Goal: Transaction & Acquisition: Purchase product/service

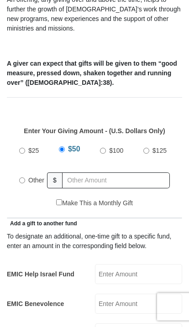
scroll to position [273, 0]
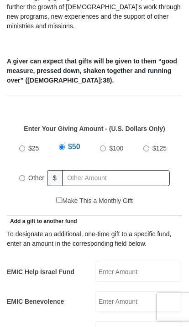
click at [107, 147] on label "$100" at bounding box center [116, 149] width 21 height 16
click at [106, 147] on input "$100" at bounding box center [103, 149] width 6 height 6
radio input "true"
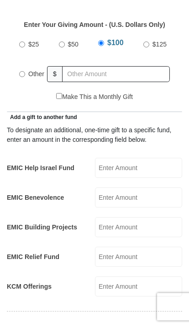
scroll to position [388, 0]
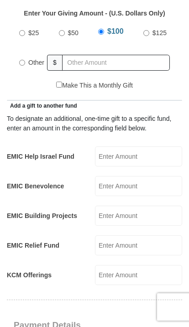
click at [136, 156] on input "EMIC Help Israel Fund" at bounding box center [138, 156] width 87 height 20
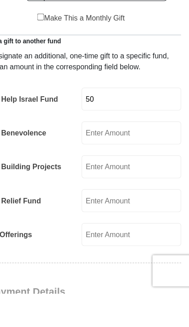
type input "50"
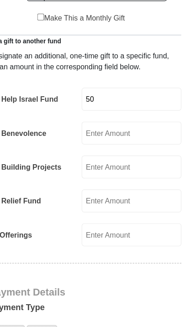
click at [115, 146] on input "EMIC Building Projects" at bounding box center [138, 146] width 87 height 20
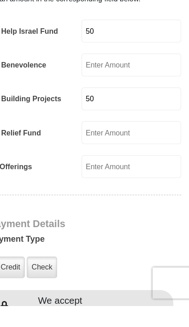
type input "50"
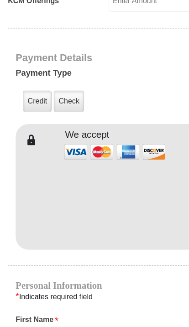
scroll to position [664, 0]
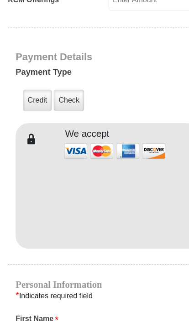
click at [28, 91] on label "Credit" at bounding box center [32, 87] width 25 height 19
click at [0, 0] on input "Credit" at bounding box center [0, 0] width 0 height 0
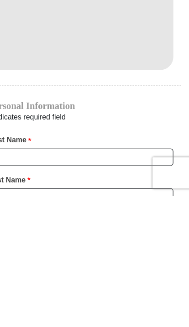
scroll to position [666, 0]
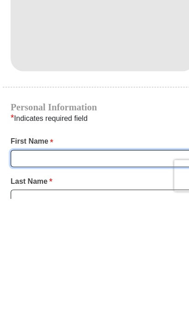
click at [92, 285] on input "First Name *" at bounding box center [94, 293] width 161 height 16
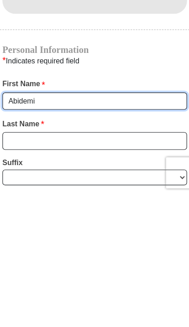
type input "Abidemi"
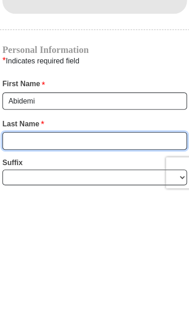
click at [18, 271] on input "Last Name *" at bounding box center [94, 279] width 161 height 16
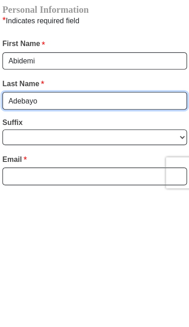
type input "Adebayo"
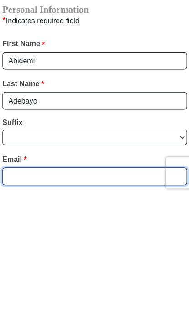
click at [16, 302] on input "Email *" at bounding box center [94, 310] width 161 height 16
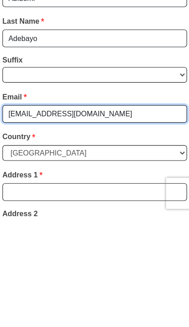
type input "bayola20can@gmail.com"
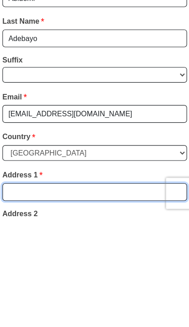
click at [14, 298] on input "Address 1 *" at bounding box center [94, 306] width 161 height 16
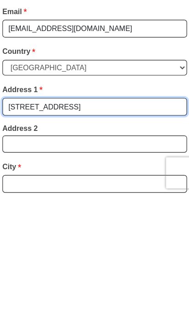
type input "5405 Mohawk ct"
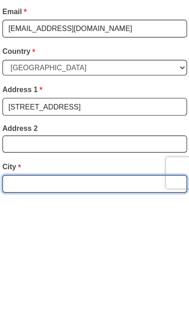
click at [17, 309] on input "City *" at bounding box center [94, 317] width 161 height 16
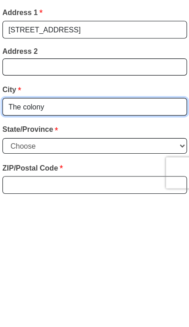
type input "The colony"
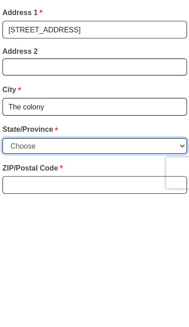
click at [16, 276] on select "Choose Alabama Alaska American Samoa Arizona Arkansas Armed Forces Americas Arm…" at bounding box center [94, 283] width 161 height 14
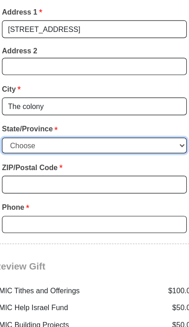
select select "[GEOGRAPHIC_DATA]"
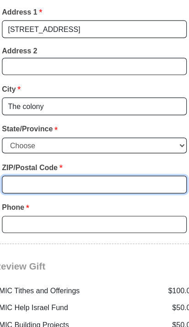
click at [68, 154] on input "ZIP/Postal Code *" at bounding box center [94, 162] width 161 height 16
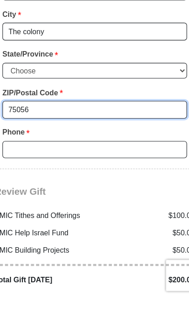
type input "75056"
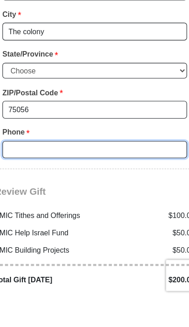
click at [14, 189] on input "Phone * *" at bounding box center [94, 197] width 161 height 16
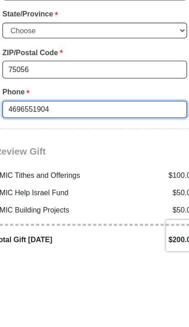
type input "4696551904"
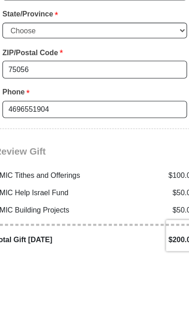
scroll to position [1203, 0]
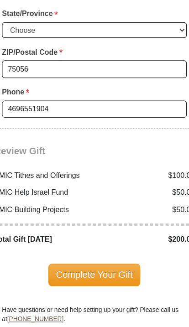
click at [91, 234] on span "Complete Your Gift" at bounding box center [94, 240] width 81 height 19
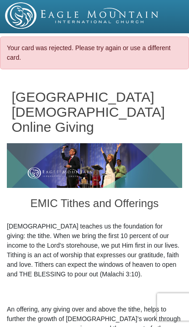
select select "[GEOGRAPHIC_DATA]"
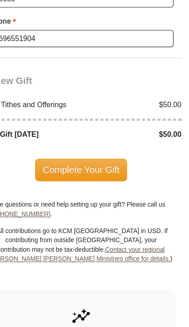
scroll to position [1286, 0]
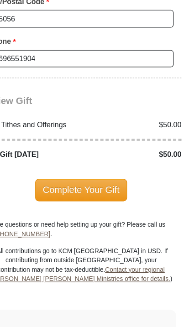
click at [86, 156] on span "Complete Your Gift" at bounding box center [94, 165] width 81 height 19
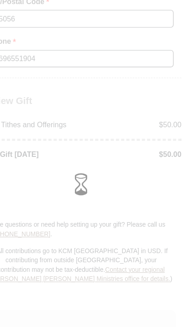
scroll to position [1287, 0]
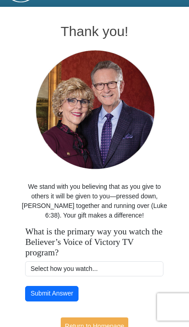
scroll to position [60, 0]
